Goal: Transaction & Acquisition: Purchase product/service

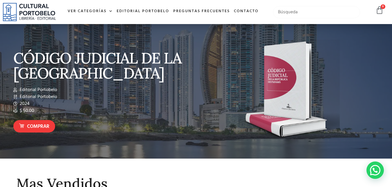
click at [293, 13] on input "text" at bounding box center [316, 12] width 87 height 12
click at [321, 13] on input "text" at bounding box center [316, 12] width 87 height 12
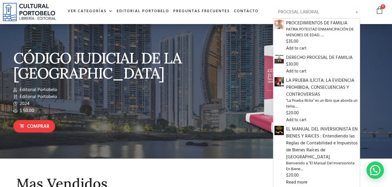
type input "PROCESAL LABORAL"
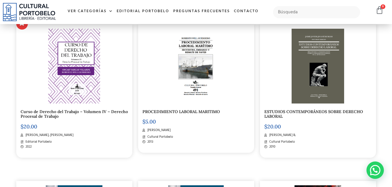
scroll to position [319, 0]
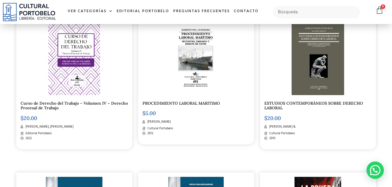
click at [84, 45] on img at bounding box center [74, 57] width 52 height 75
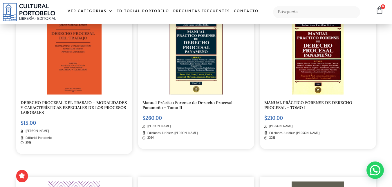
scroll to position [145, 0]
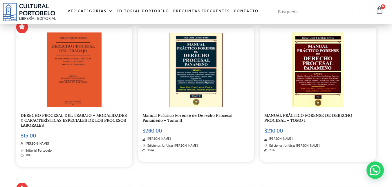
click at [318, 14] on input "text" at bounding box center [316, 12] width 87 height 12
type input "LIDIA MERCADO"
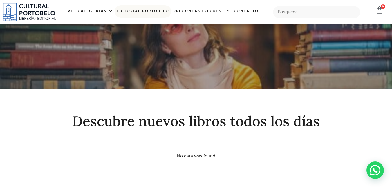
click at [152, 9] on link "Editorial Portobelo" at bounding box center [143, 11] width 57 height 12
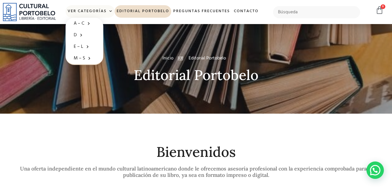
click at [90, 11] on link "Ver Categorías" at bounding box center [90, 11] width 49 height 12
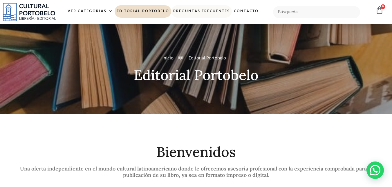
click at [196, 10] on link "Preguntas frecuentes" at bounding box center [201, 11] width 61 height 12
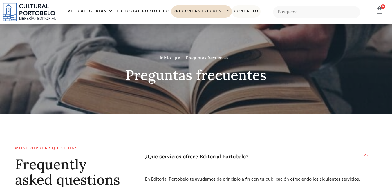
click at [250, 10] on link "Contacto" at bounding box center [246, 11] width 29 height 12
